Goal: Check status: Check status

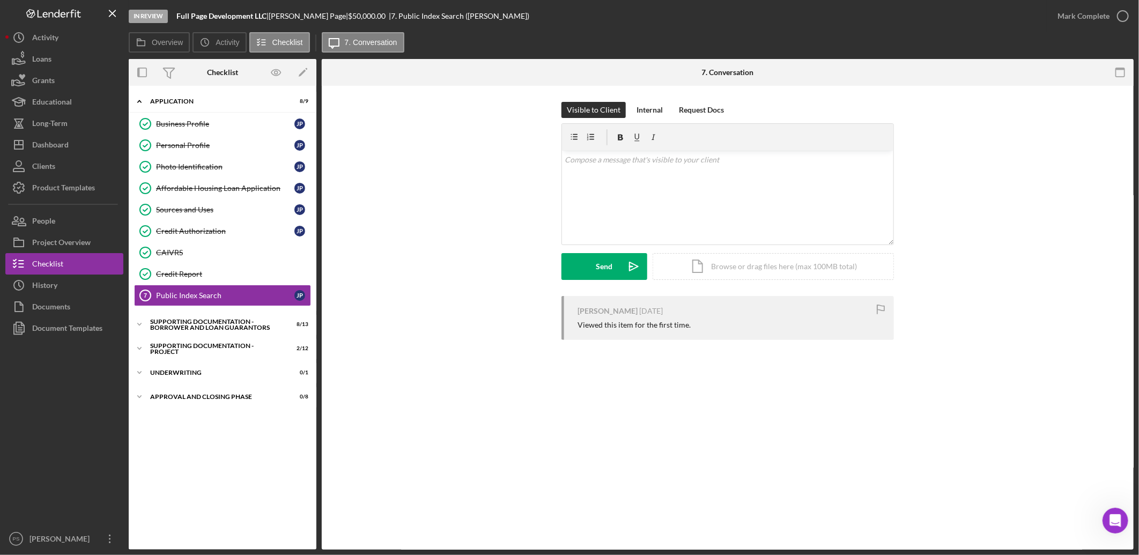
scroll to position [2, 0]
click at [84, 146] on button "Icon/Dashboard Dashboard" at bounding box center [64, 144] width 118 height 21
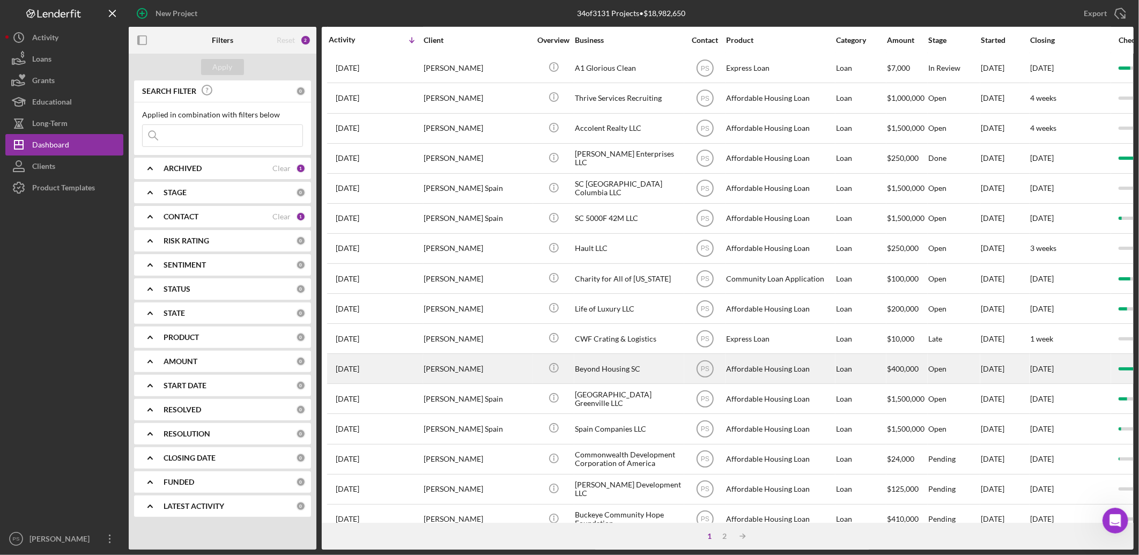
scroll to position [308, 0]
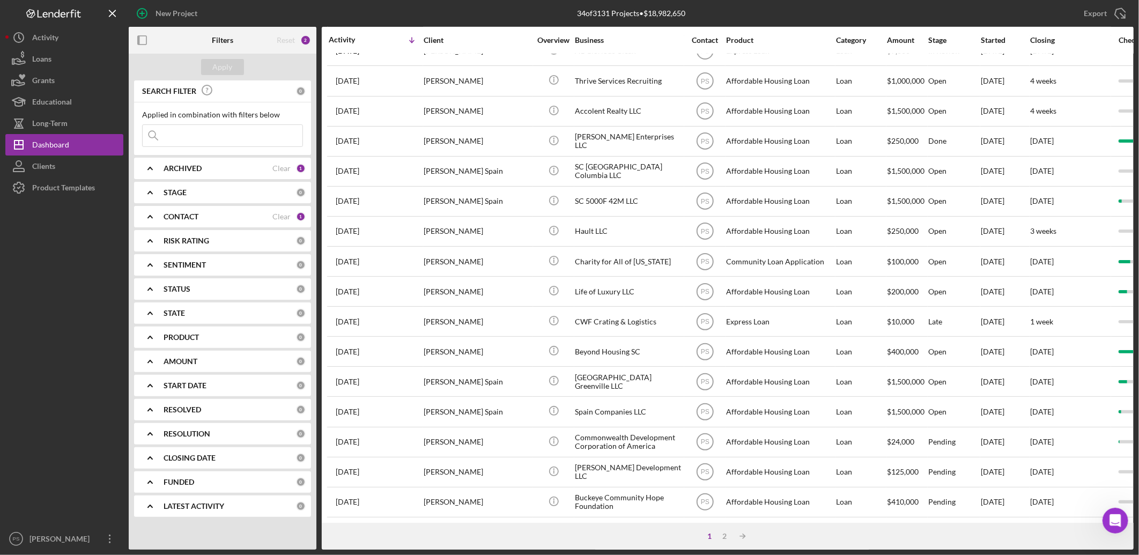
click at [209, 164] on div "ARCHIVED" at bounding box center [218, 168] width 109 height 9
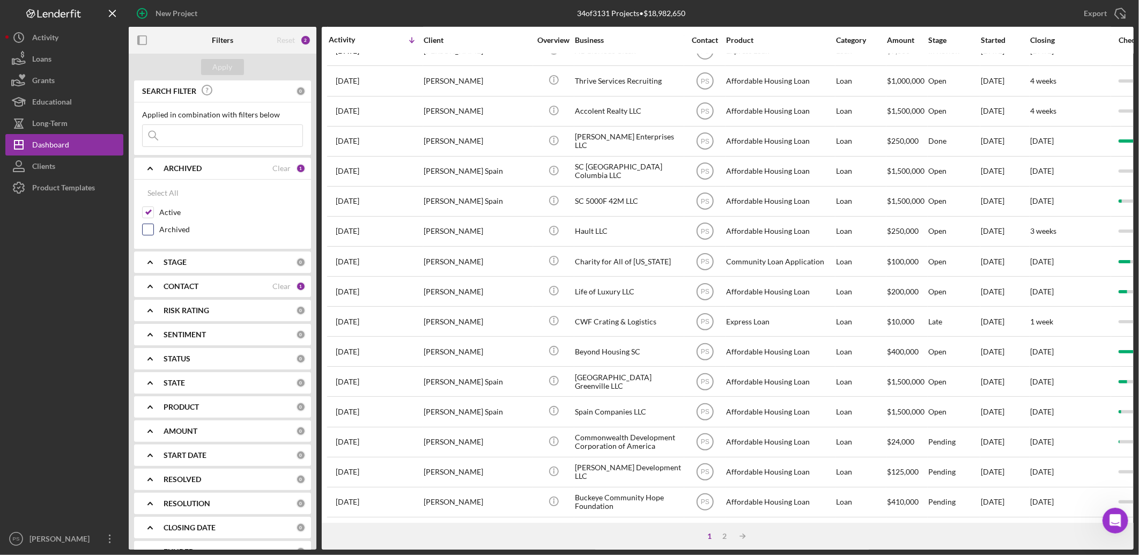
click at [182, 226] on label "Archived" at bounding box center [231, 229] width 144 height 11
click at [153, 226] on input "Archived" at bounding box center [148, 229] width 11 height 11
checkbox input "true"
click at [201, 137] on input at bounding box center [223, 135] width 160 height 21
type input "[PERSON_NAME]"
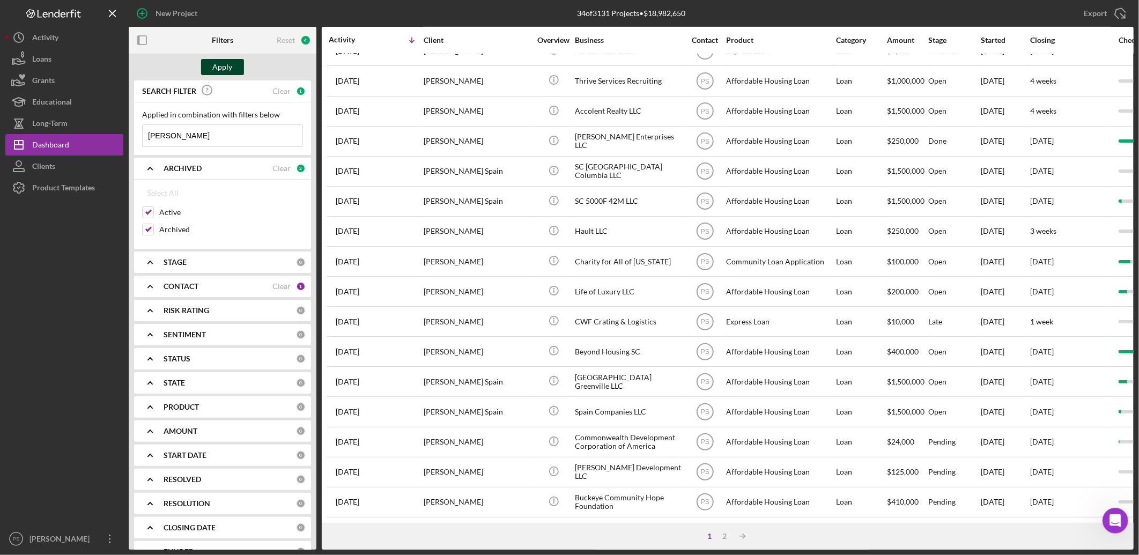
click at [229, 67] on div "Apply" at bounding box center [223, 67] width 20 height 16
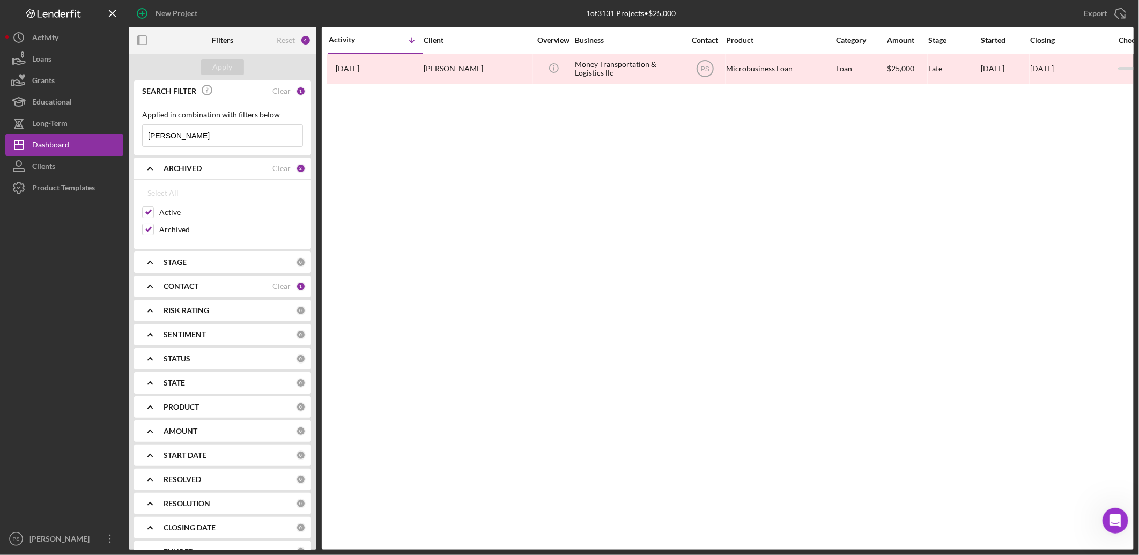
scroll to position [0, 0]
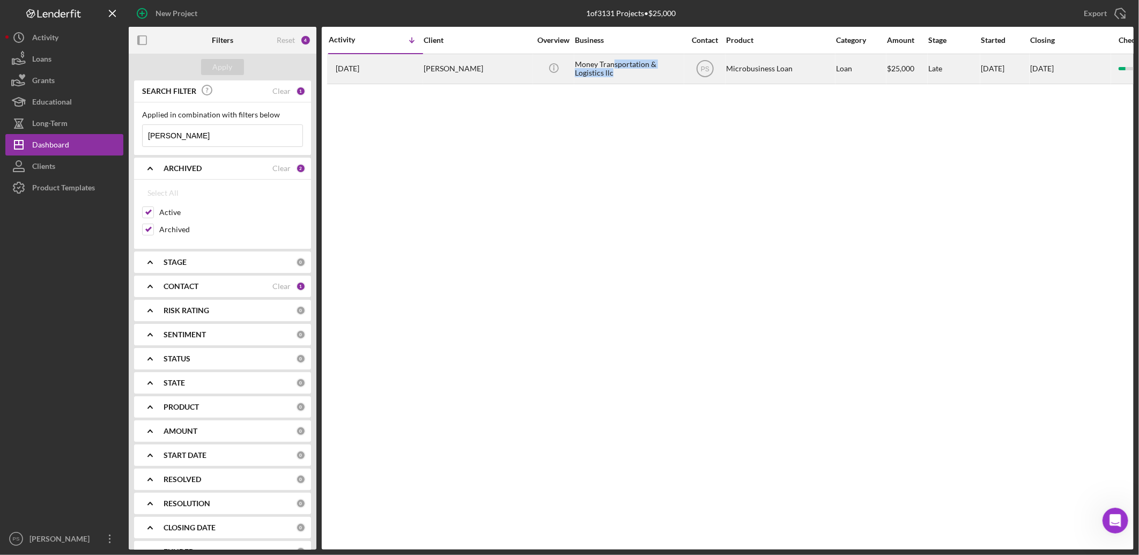
click at [614, 69] on div "Money Transportation & Logistics llc" at bounding box center [628, 69] width 107 height 28
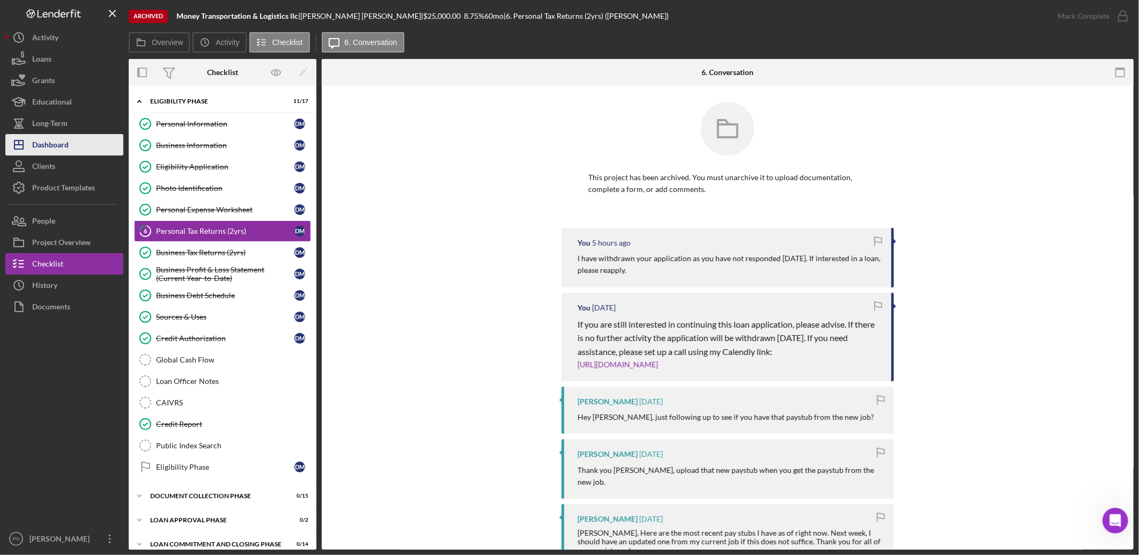
click at [92, 148] on button "Icon/Dashboard Dashboard" at bounding box center [64, 144] width 118 height 21
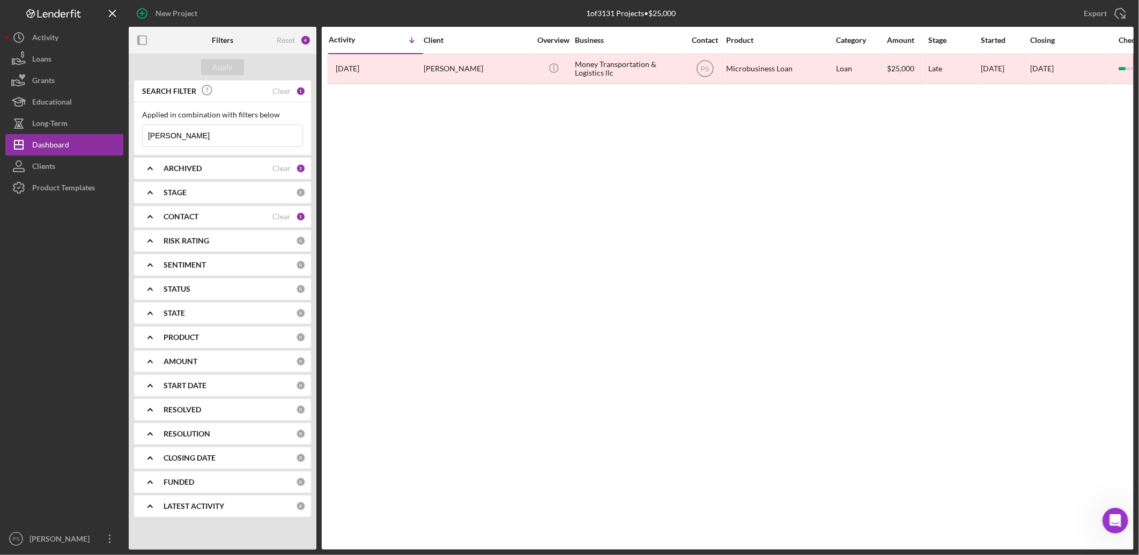
click at [191, 167] on b "ARCHIVED" at bounding box center [183, 168] width 38 height 9
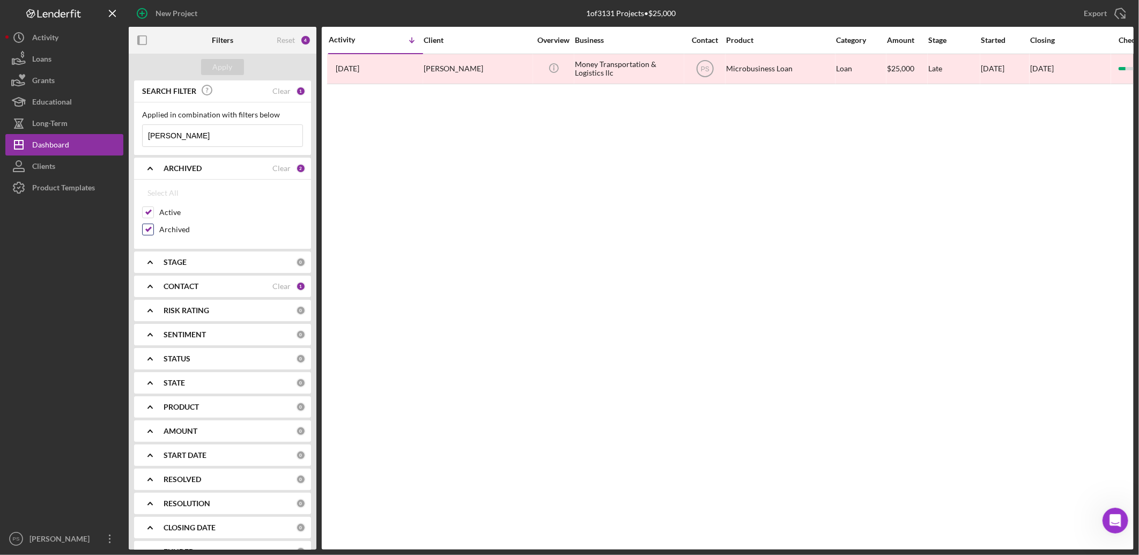
click at [178, 226] on label "Archived" at bounding box center [231, 229] width 144 height 11
click at [153, 226] on input "Archived" at bounding box center [148, 229] width 11 height 11
checkbox input "false"
click at [231, 71] on div "Apply" at bounding box center [223, 67] width 20 height 16
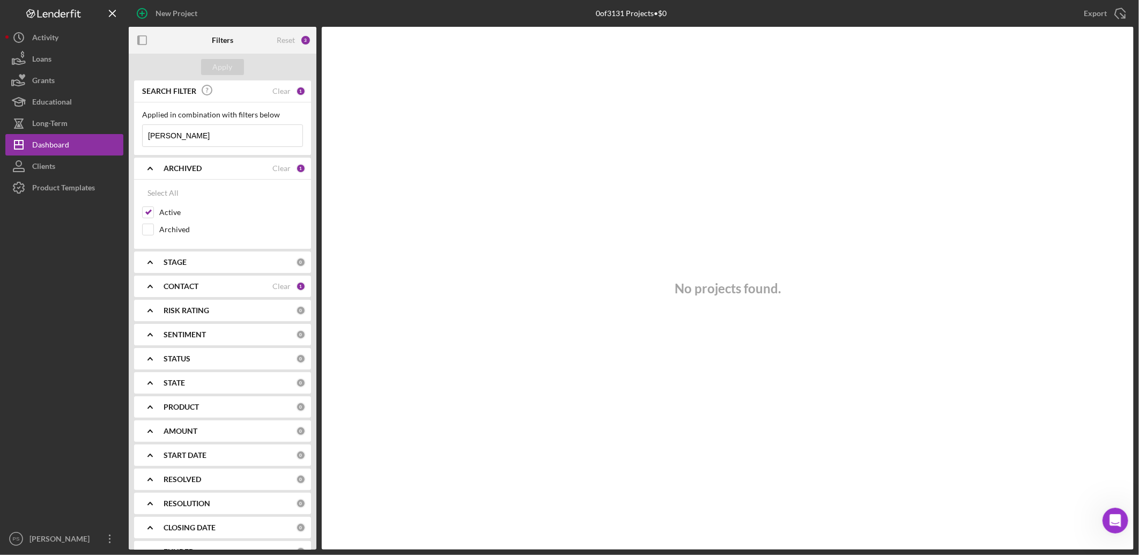
click at [1115, 518] on icon "Open Intercom Messenger" at bounding box center [1116, 521] width 18 height 18
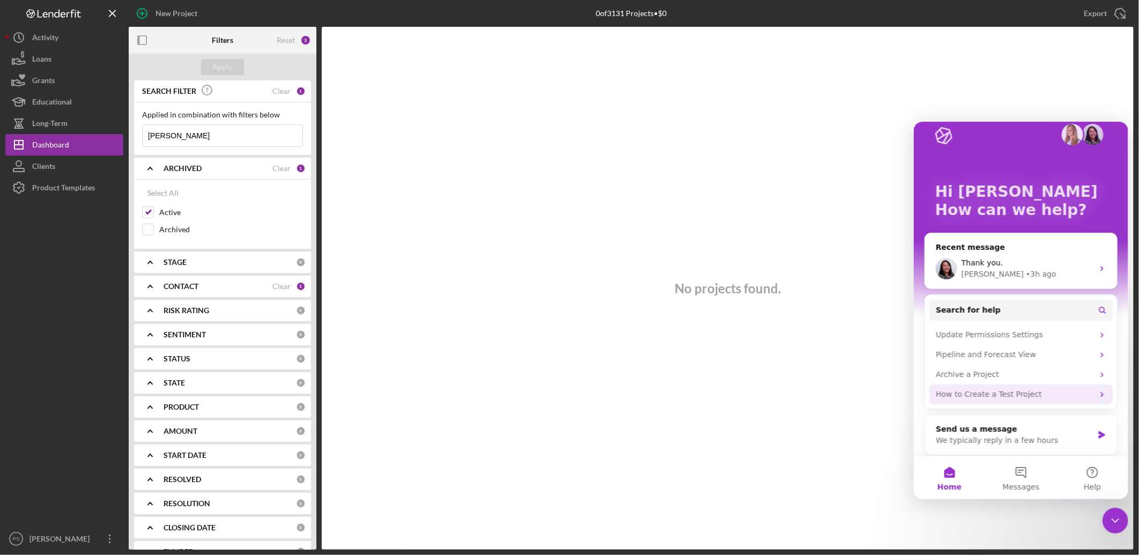
scroll to position [19, 0]
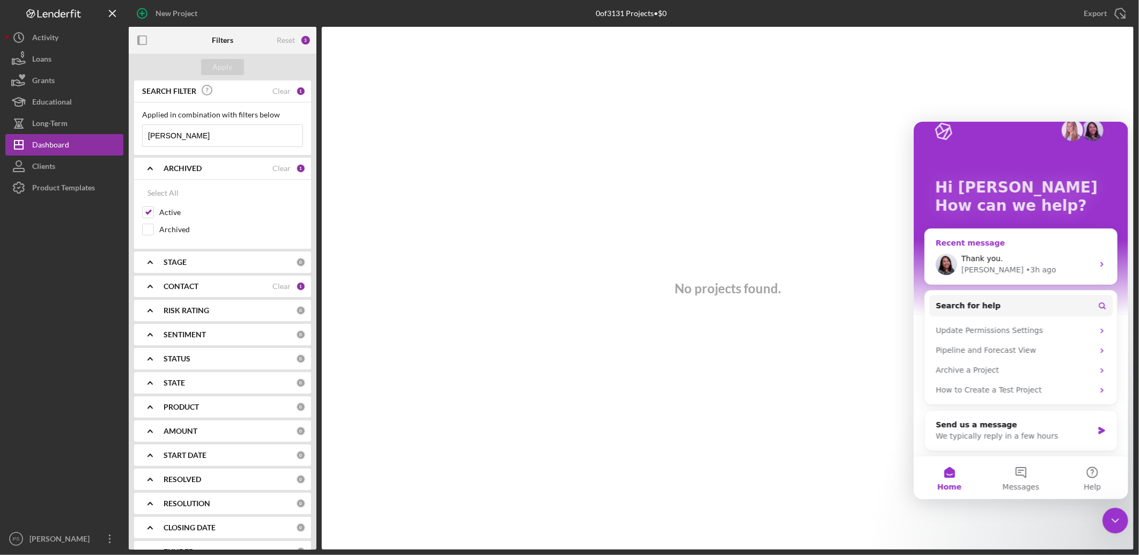
click at [1026, 264] on div "• 3h ago" at bounding box center [1041, 269] width 31 height 11
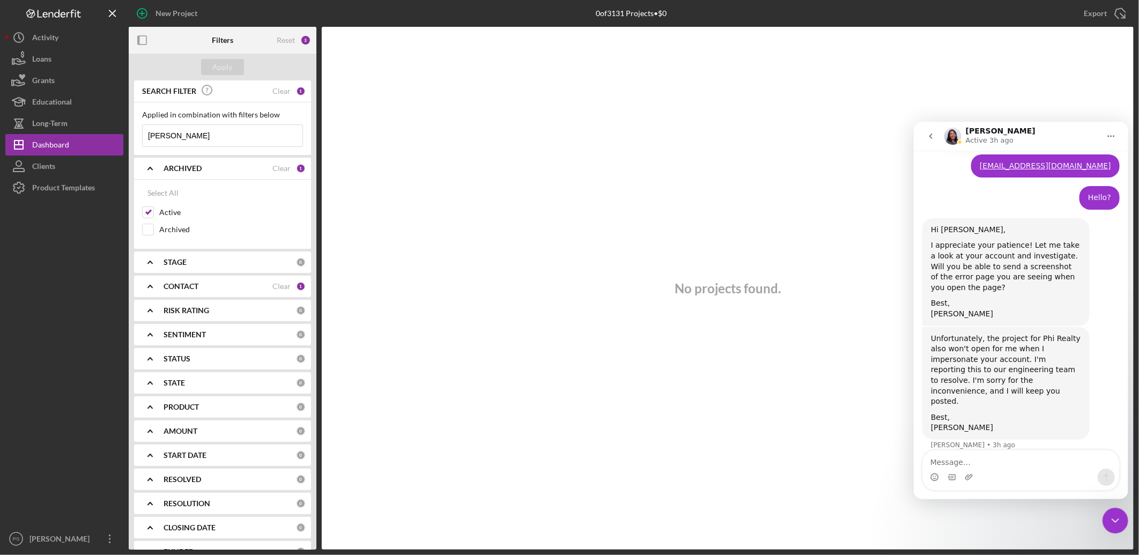
scroll to position [643, 0]
type textarea "Update??"
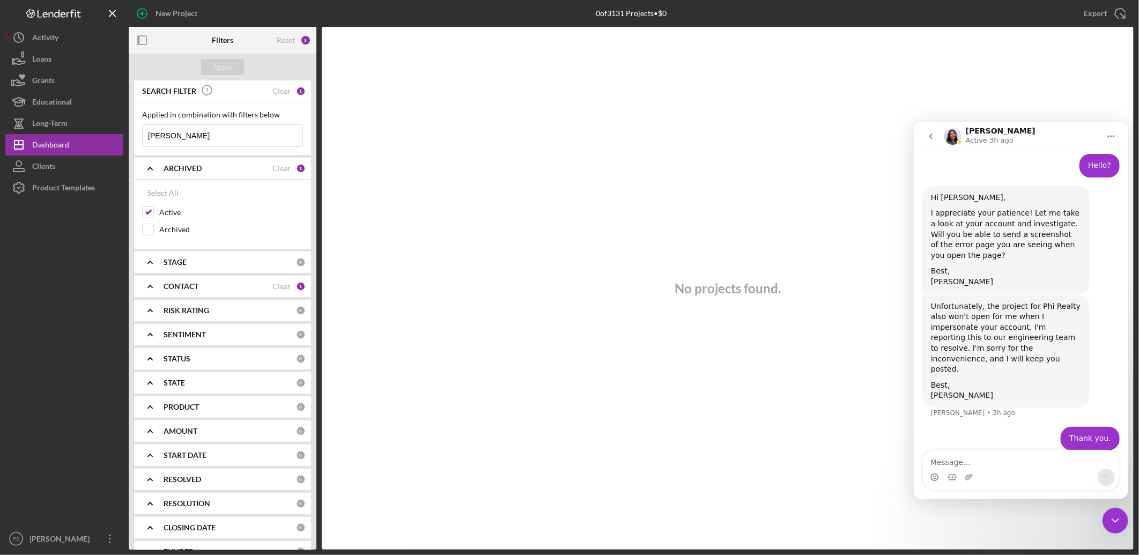
drag, startPoint x: 193, startPoint y: 137, endPoint x: 134, endPoint y: 136, distance: 59.0
click at [134, 136] on div "Applied in combination with filters below [PERSON_NAME] Icon/Menu Close" at bounding box center [222, 128] width 177 height 53
click at [230, 71] on div "Apply" at bounding box center [223, 67] width 20 height 16
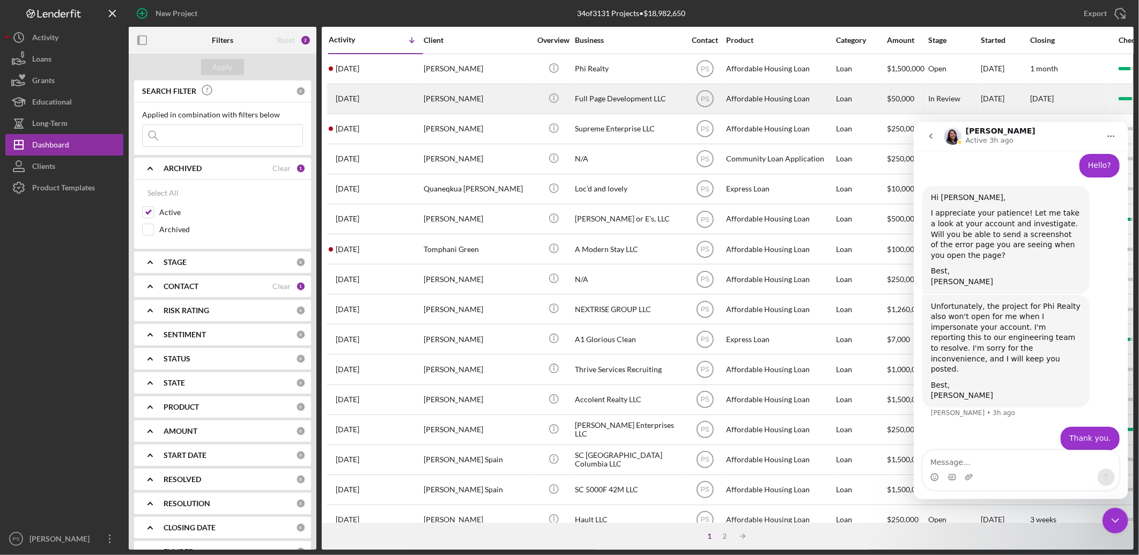
click at [593, 102] on div "Full Page Development LLC" at bounding box center [628, 99] width 107 height 28
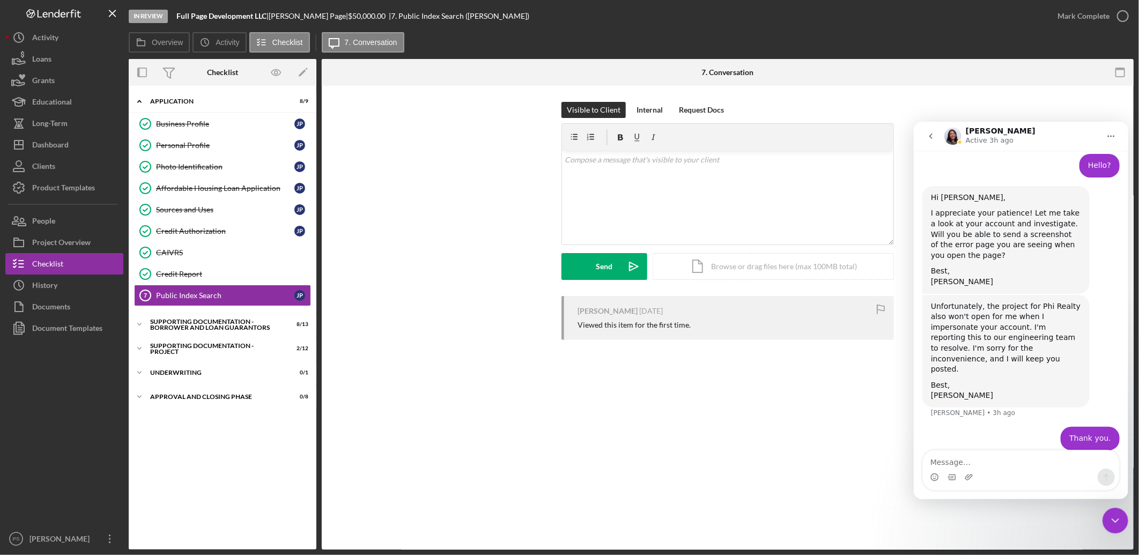
click at [1113, 518] on icon "Close Intercom Messenger" at bounding box center [1115, 520] width 13 height 13
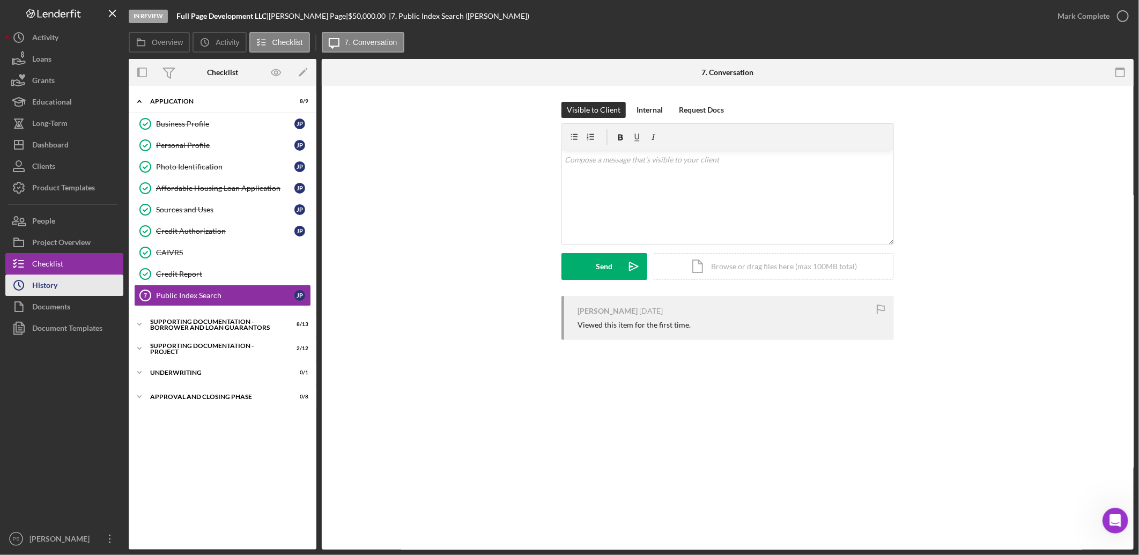
click at [87, 289] on button "Icon/History History" at bounding box center [64, 285] width 118 height 21
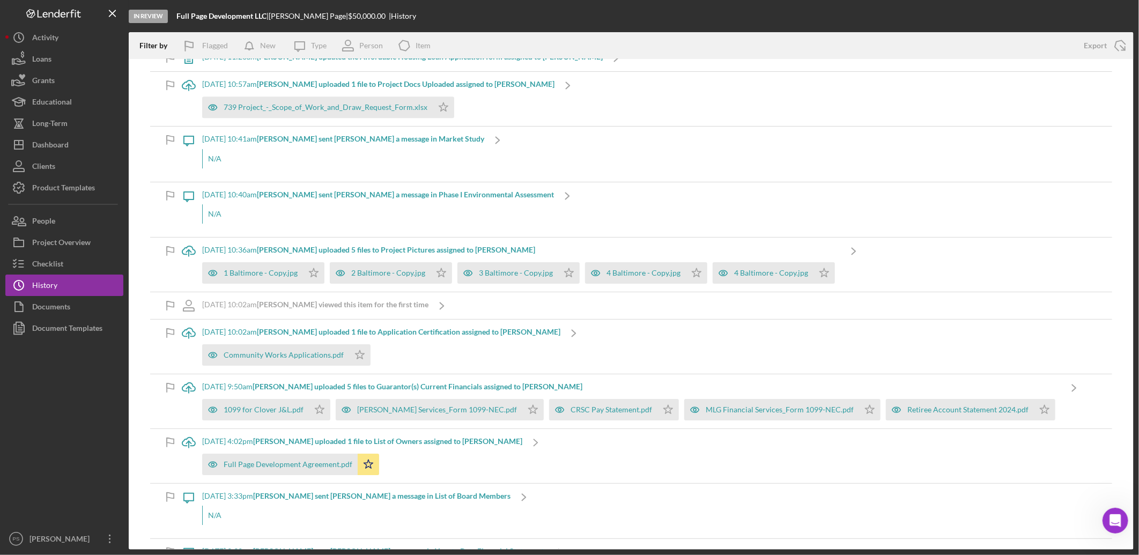
scroll to position [2146, 0]
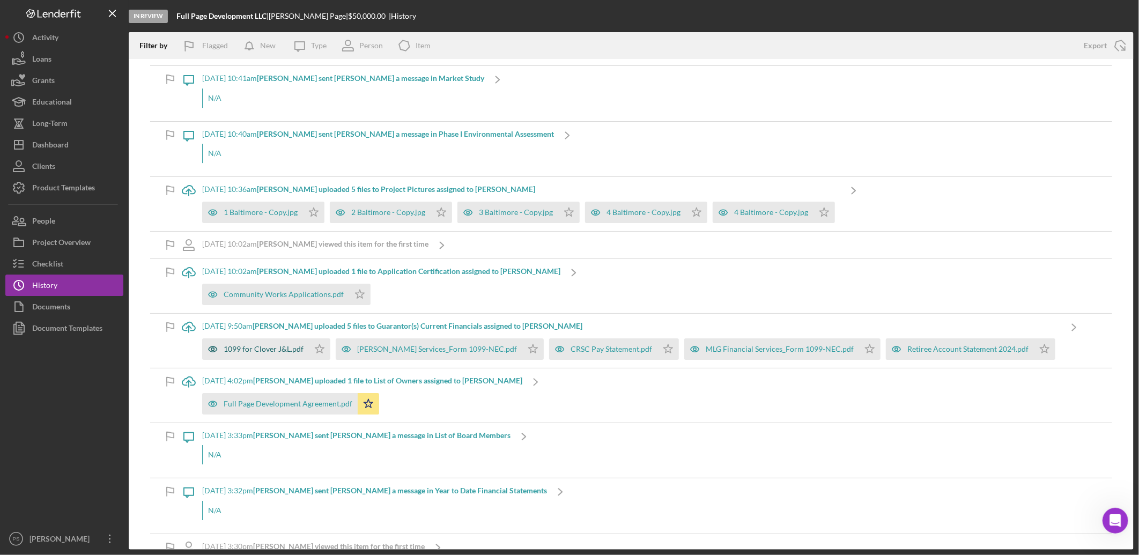
click at [283, 345] on div "1099 for Clover J&L.pdf" at bounding box center [255, 348] width 107 height 21
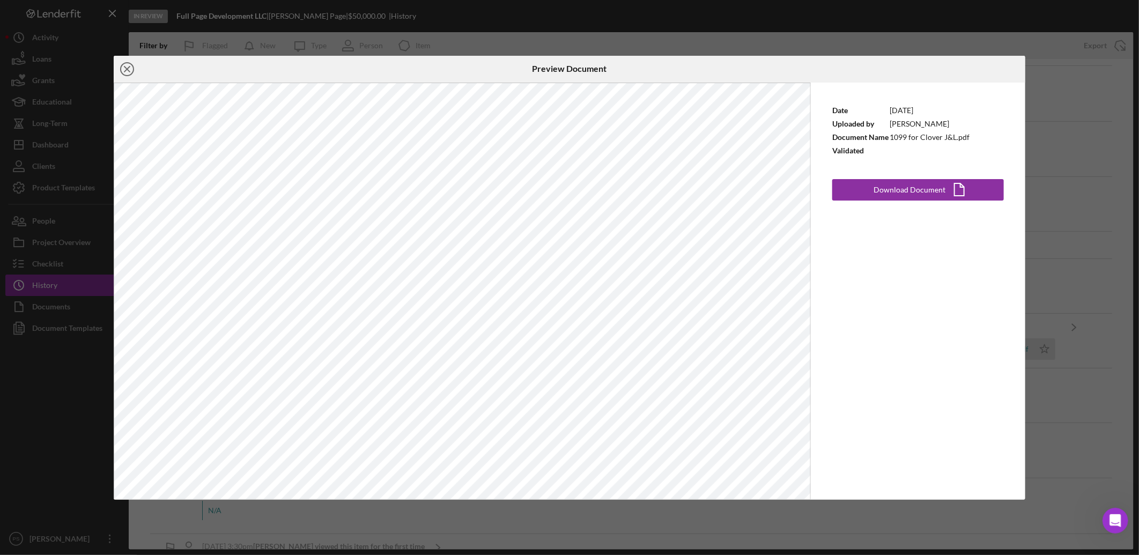
click at [132, 72] on icon "Icon/Close" at bounding box center [127, 69] width 27 height 27
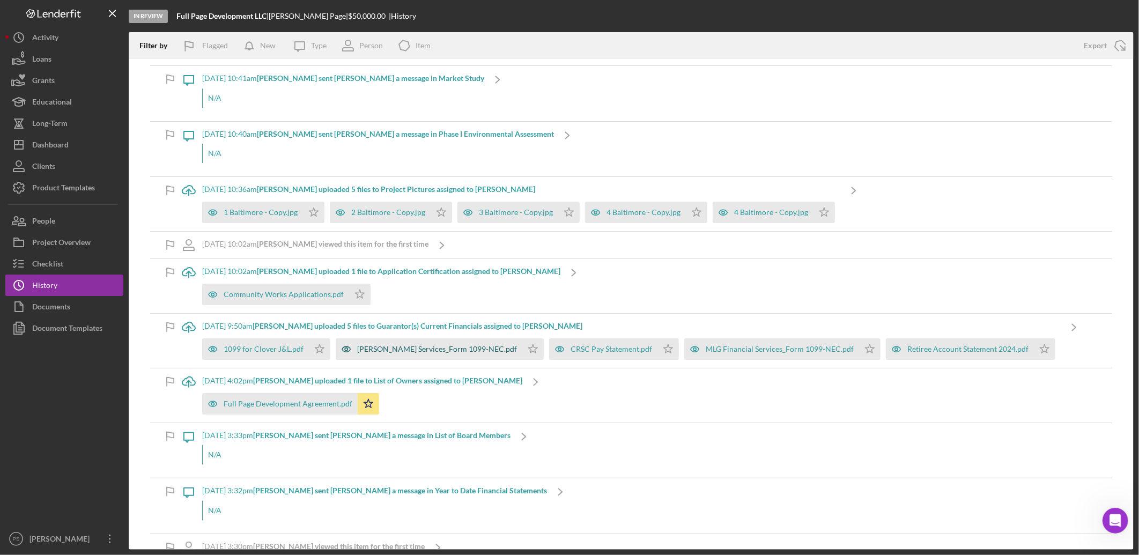
click at [411, 353] on div "[PERSON_NAME] Services_Form 1099-NEC.pdf" at bounding box center [437, 349] width 160 height 9
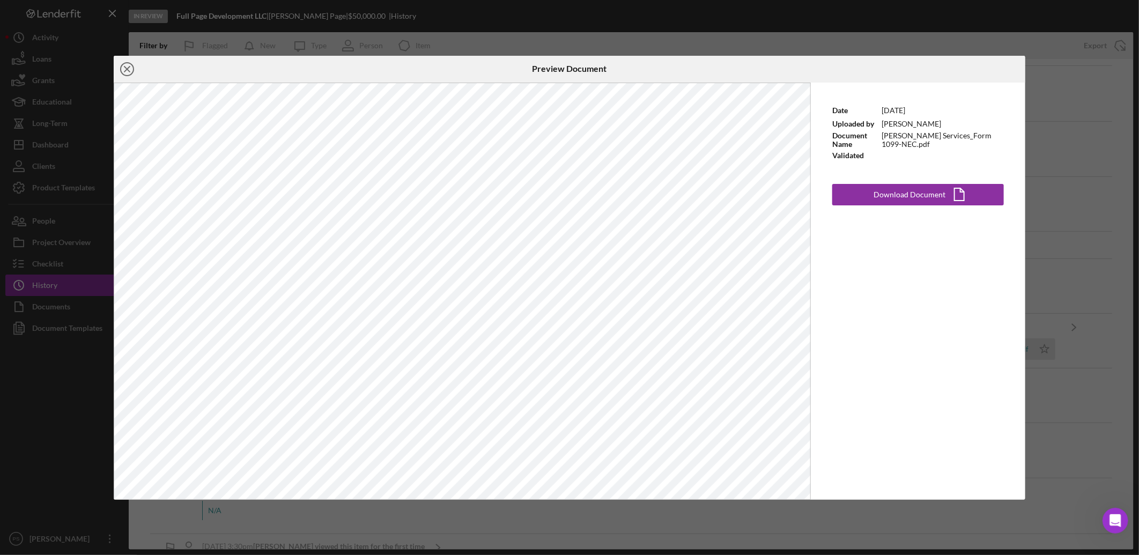
click at [133, 71] on circle at bounding box center [127, 69] width 13 height 13
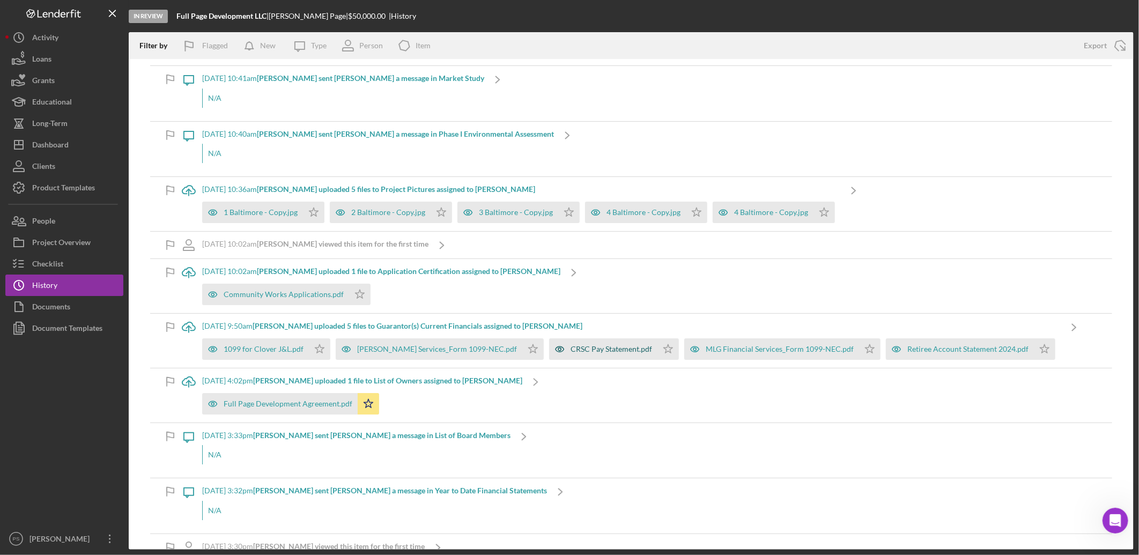
click at [604, 352] on div "CRSC Pay Statement.pdf" at bounding box center [612, 349] width 82 height 9
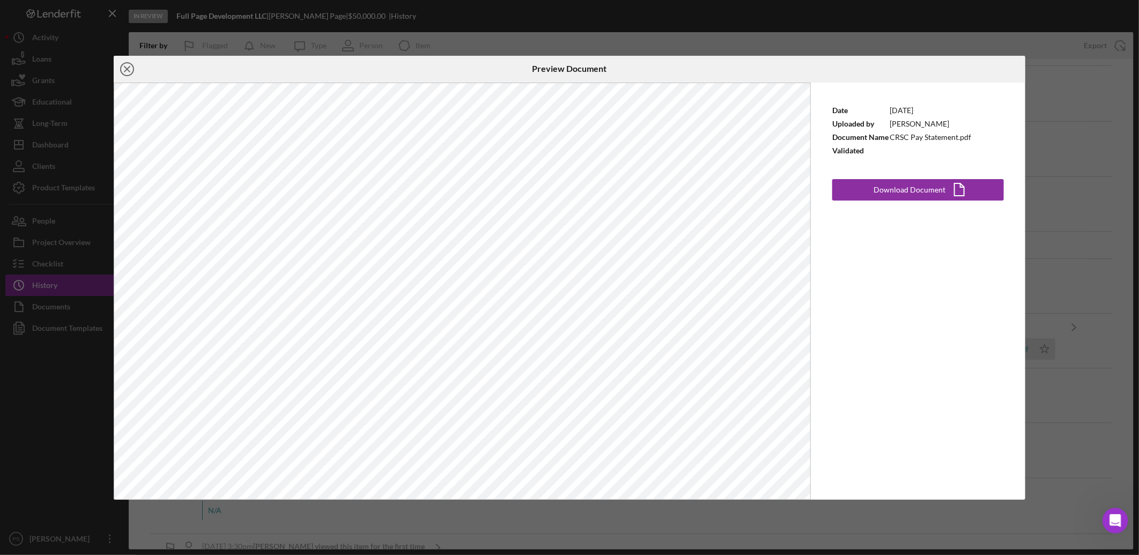
click at [127, 69] on line at bounding box center [126, 69] width 5 height 5
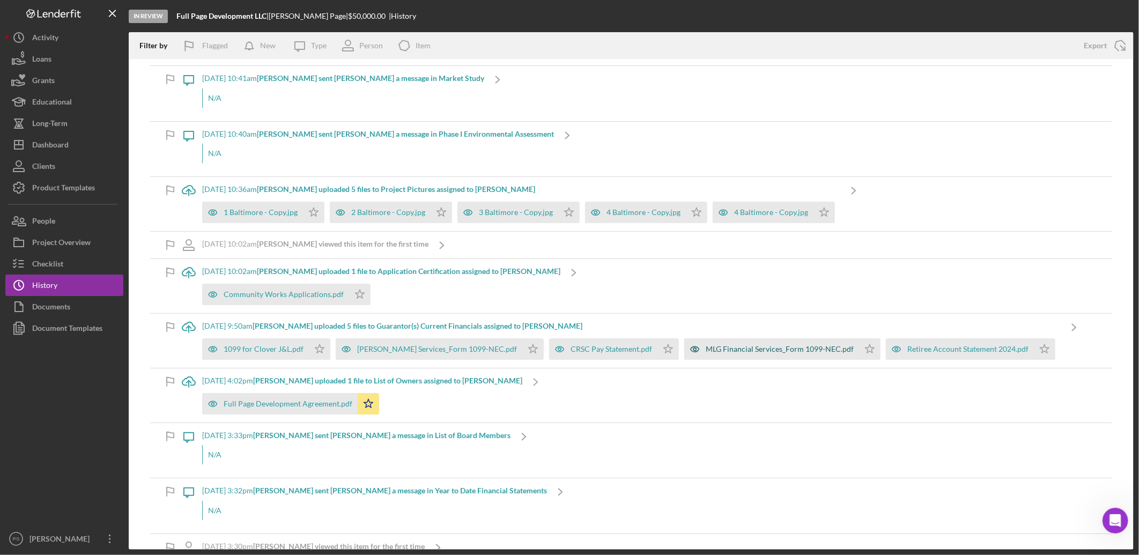
click at [795, 357] on div "MLG Financial Services_Form 1099-NEC.pdf" at bounding box center [771, 348] width 175 height 21
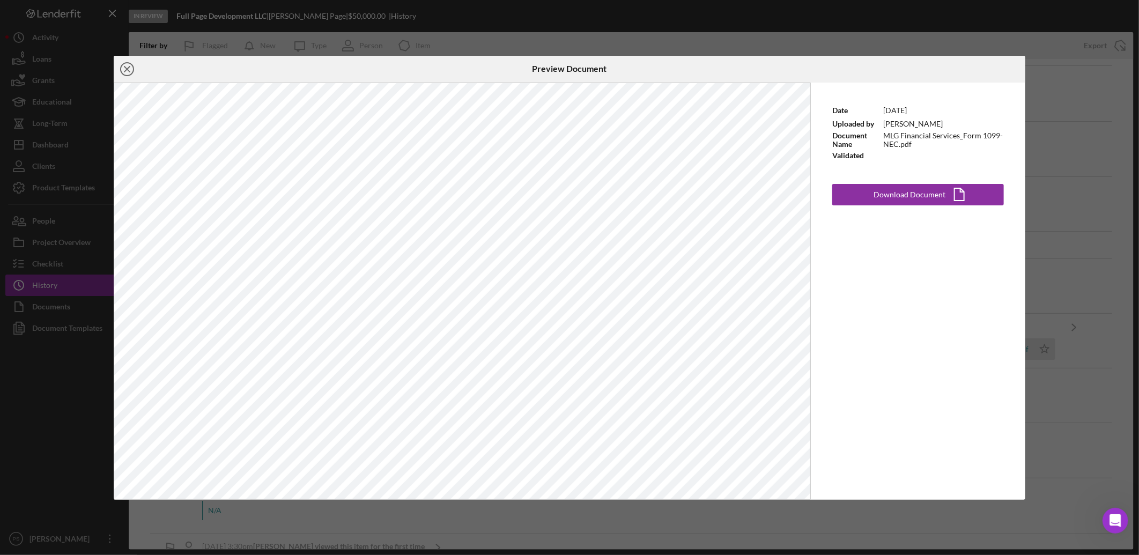
click at [131, 71] on icon "Icon/Close" at bounding box center [127, 69] width 27 height 27
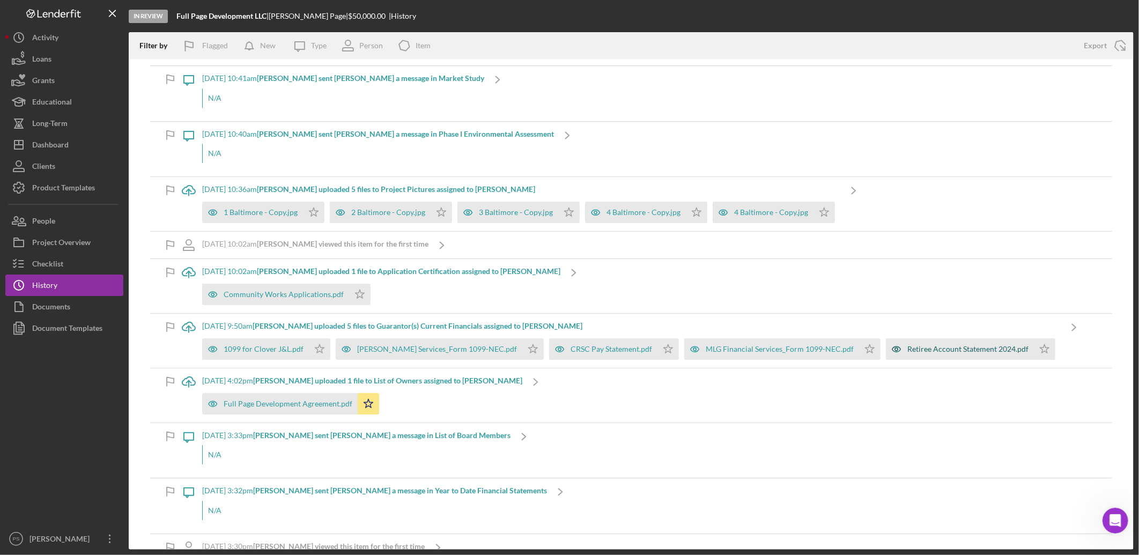
click at [924, 353] on div "Retiree Account Statement 2024.pdf" at bounding box center [968, 349] width 121 height 9
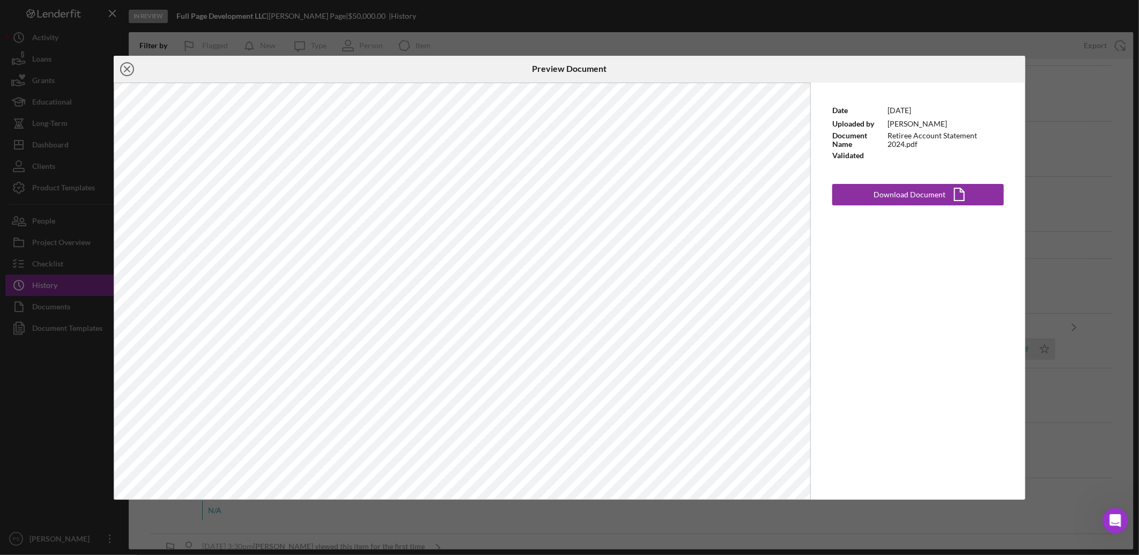
click at [131, 71] on icon "Icon/Close" at bounding box center [127, 69] width 27 height 27
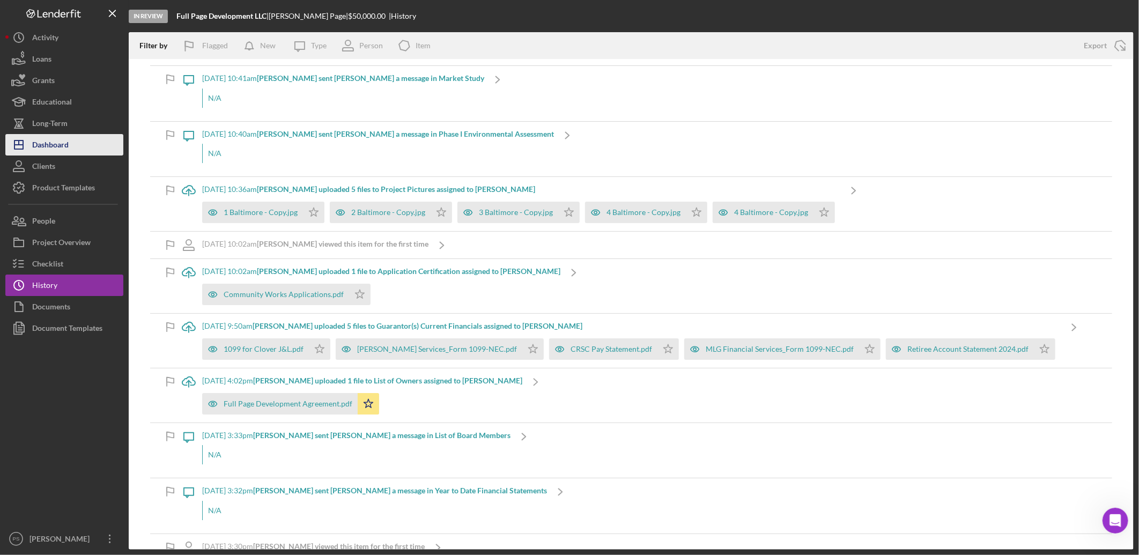
click at [84, 151] on button "Icon/Dashboard Dashboard" at bounding box center [64, 144] width 118 height 21
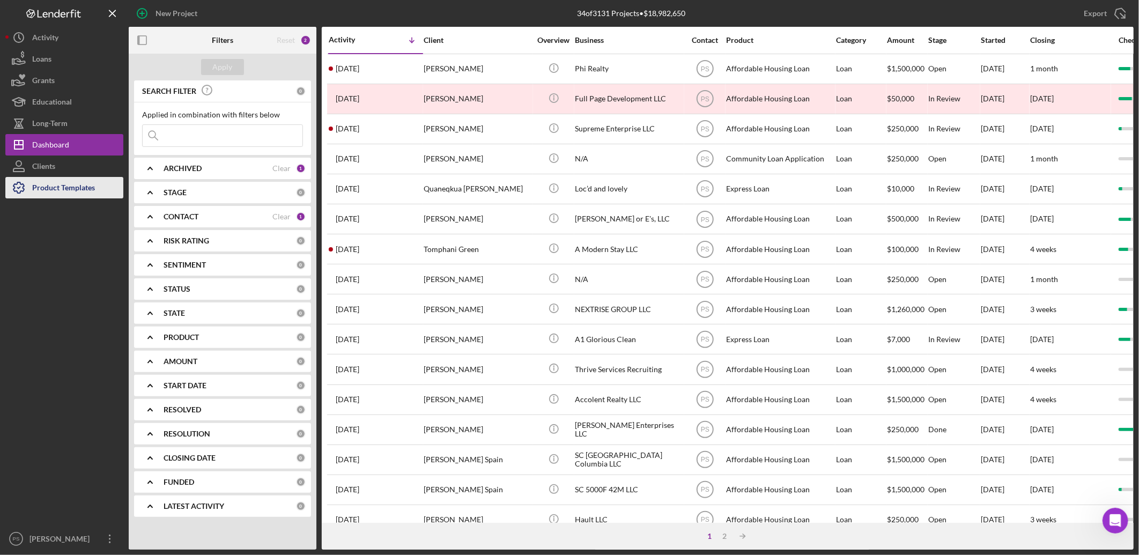
click at [87, 181] on div "Product Templates" at bounding box center [63, 189] width 63 height 24
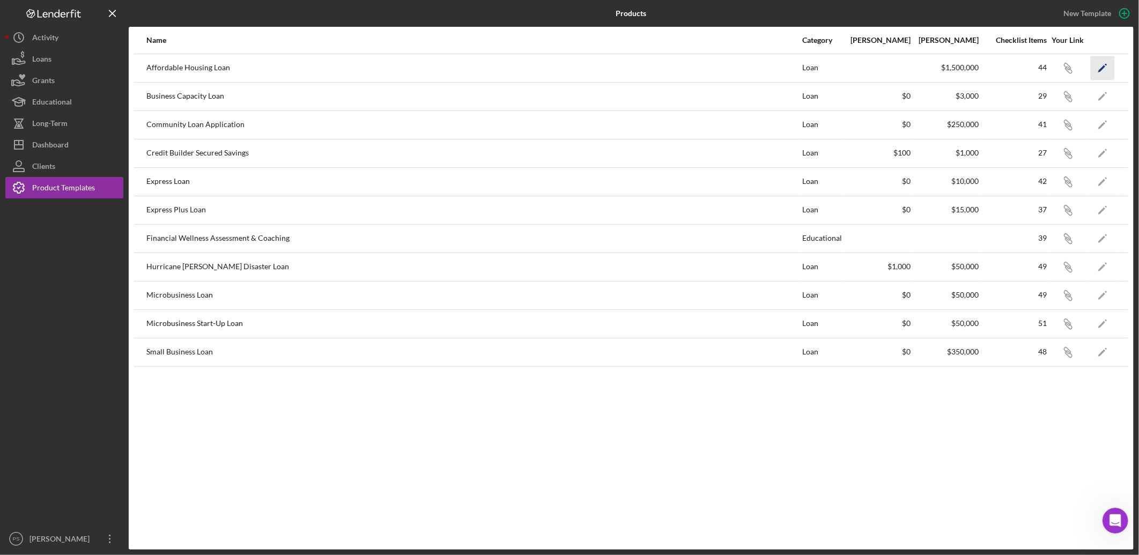
click at [1101, 70] on polygon "button" at bounding box center [1102, 69] width 7 height 8
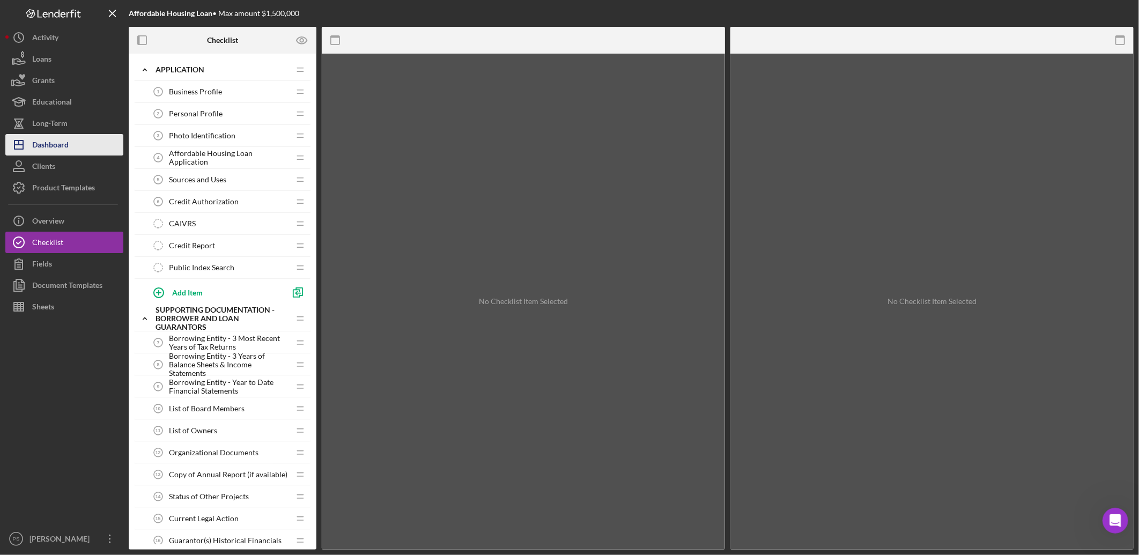
click at [75, 148] on button "Icon/Dashboard Dashboard" at bounding box center [64, 144] width 118 height 21
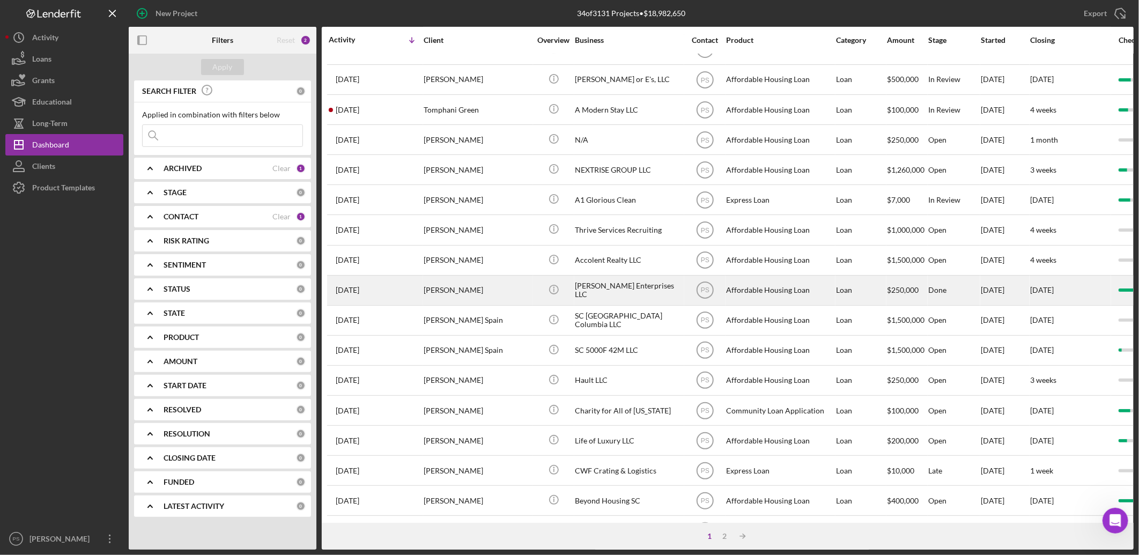
scroll to position [159, 0]
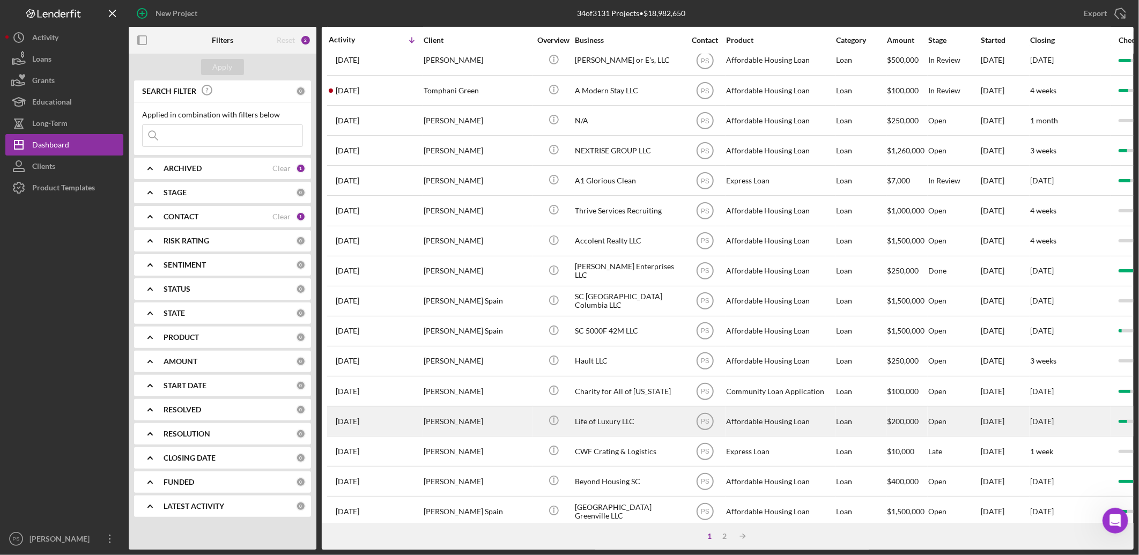
click at [501, 423] on div "[PERSON_NAME]" at bounding box center [477, 421] width 107 height 28
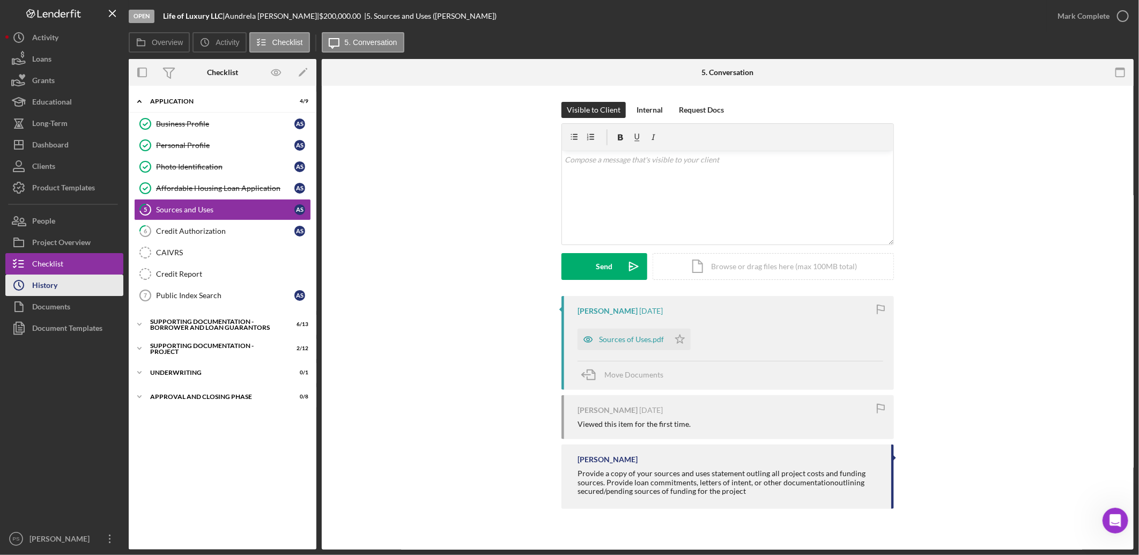
click at [61, 283] on button "Icon/History History" at bounding box center [64, 285] width 118 height 21
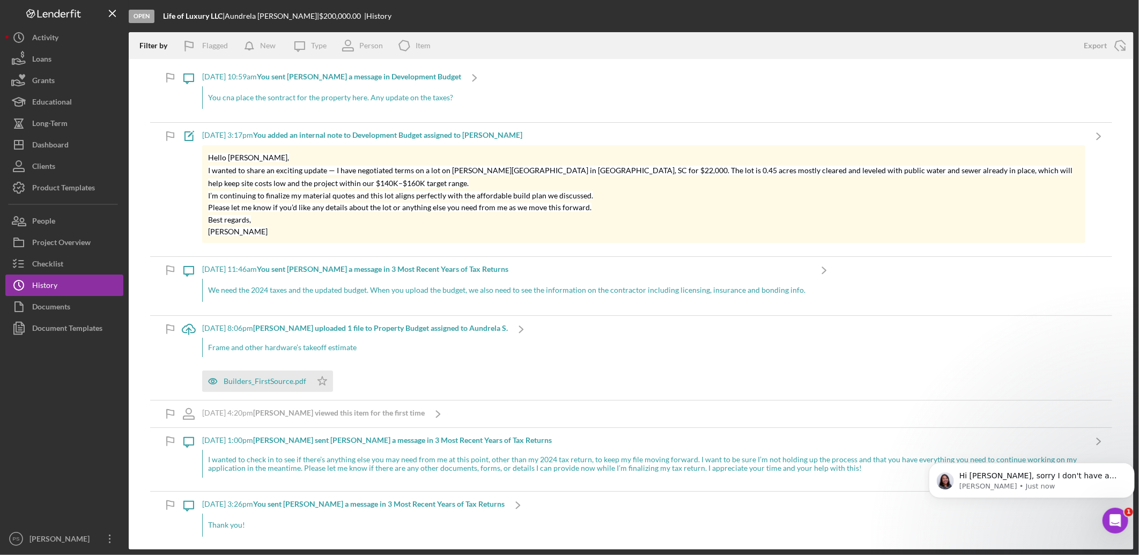
scroll to position [727, 0]
